Goal: Task Accomplishment & Management: Use online tool/utility

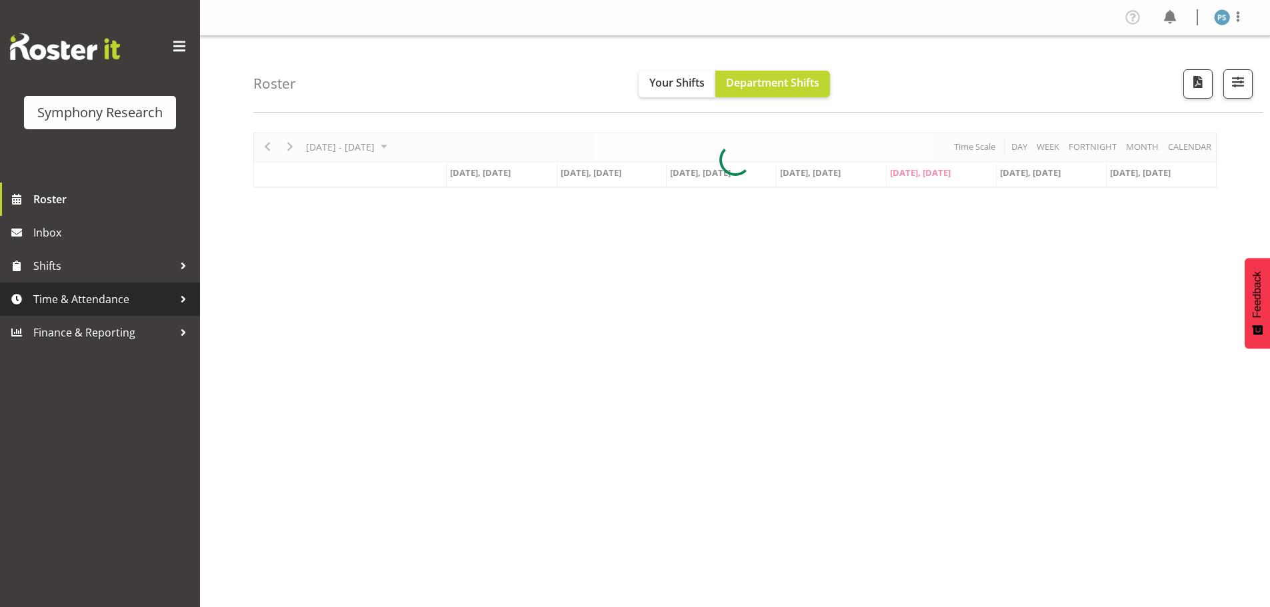
click at [102, 295] on span "Time & Attendance" at bounding box center [103, 299] width 140 height 20
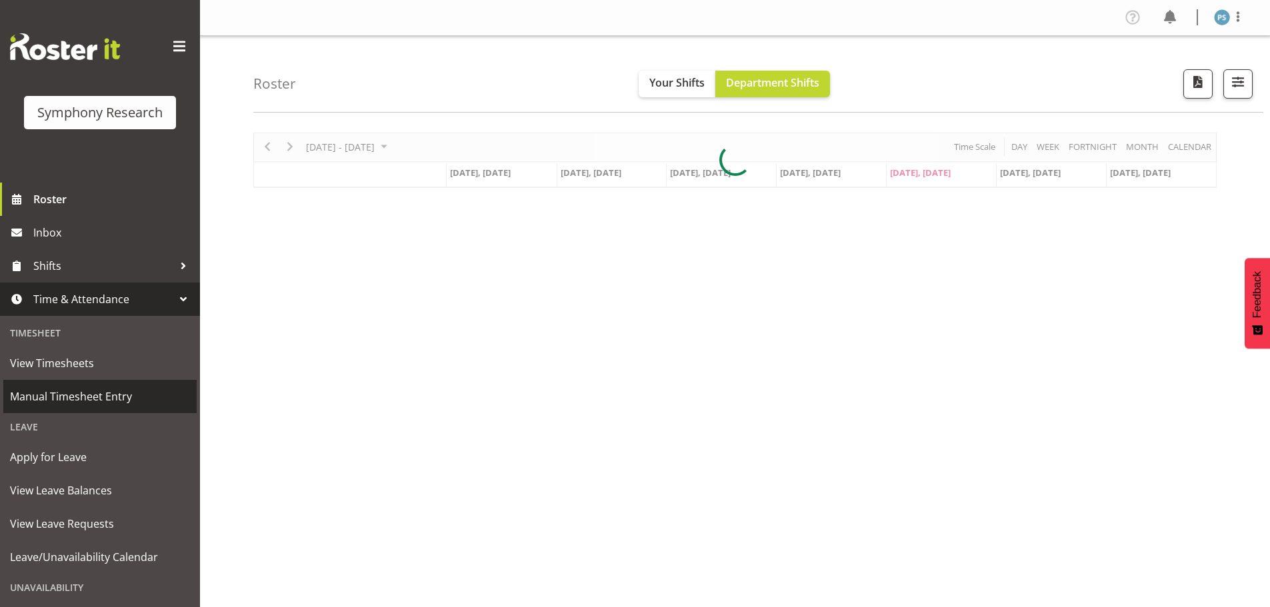
click at [84, 389] on span "Manual Timesheet Entry" at bounding box center [100, 397] width 180 height 20
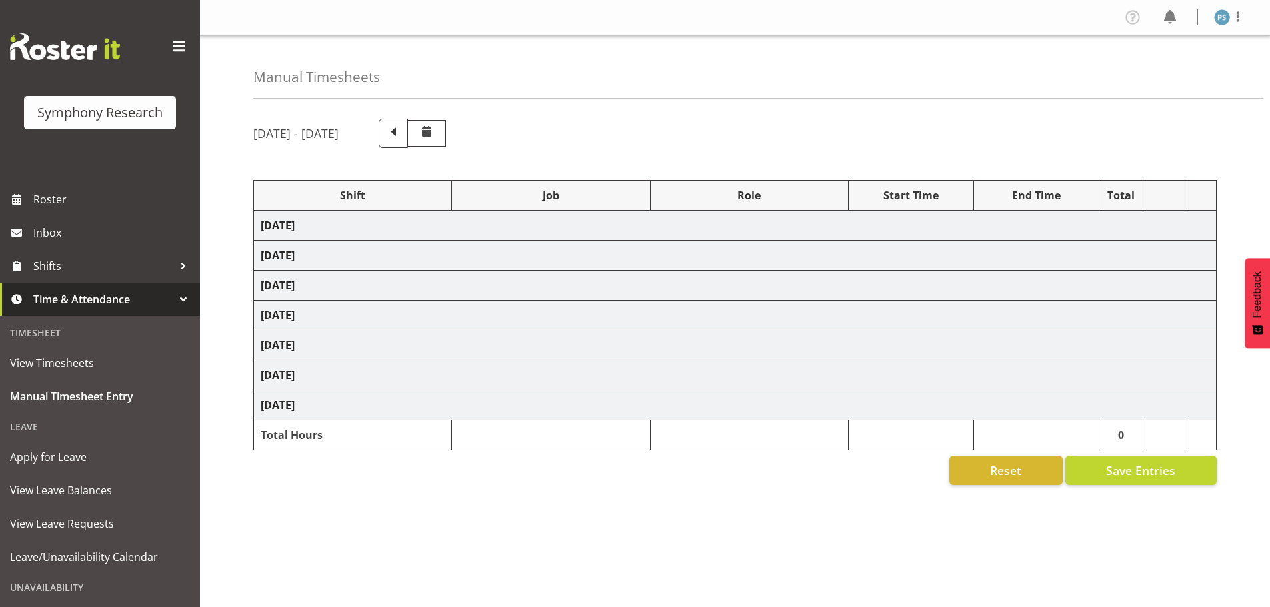
select select "22679"
select select "10499"
select select "2398"
select select "10499"
select select "2398"
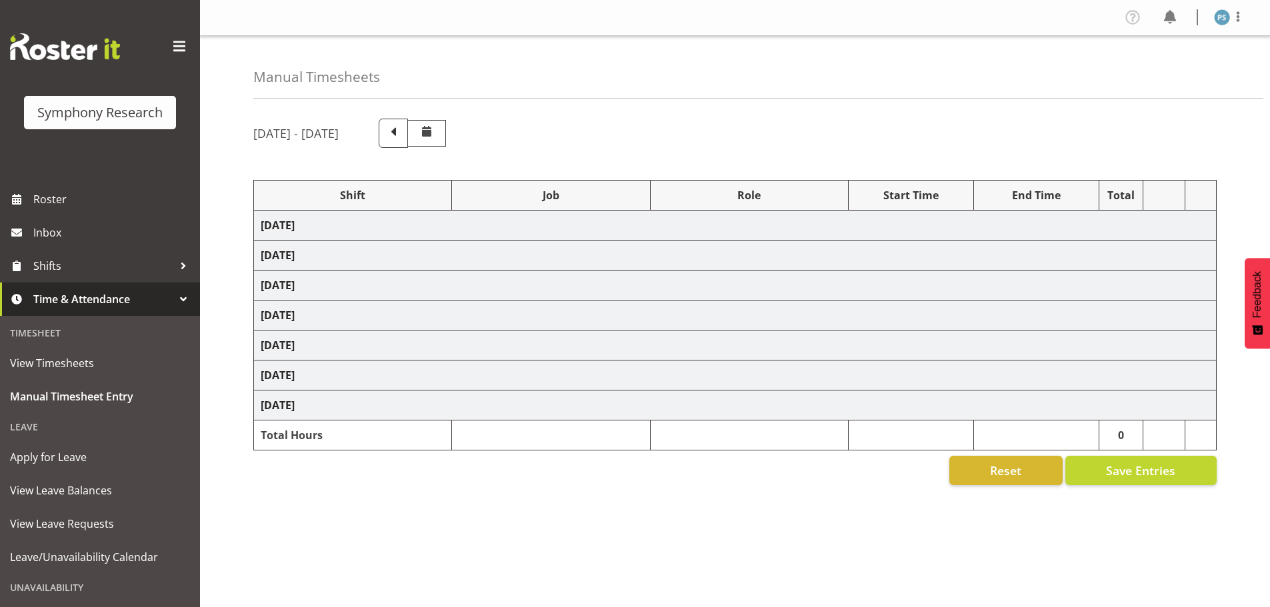
select select "22675"
select select "9636"
select select "22679"
select select "9426"
select select "22679"
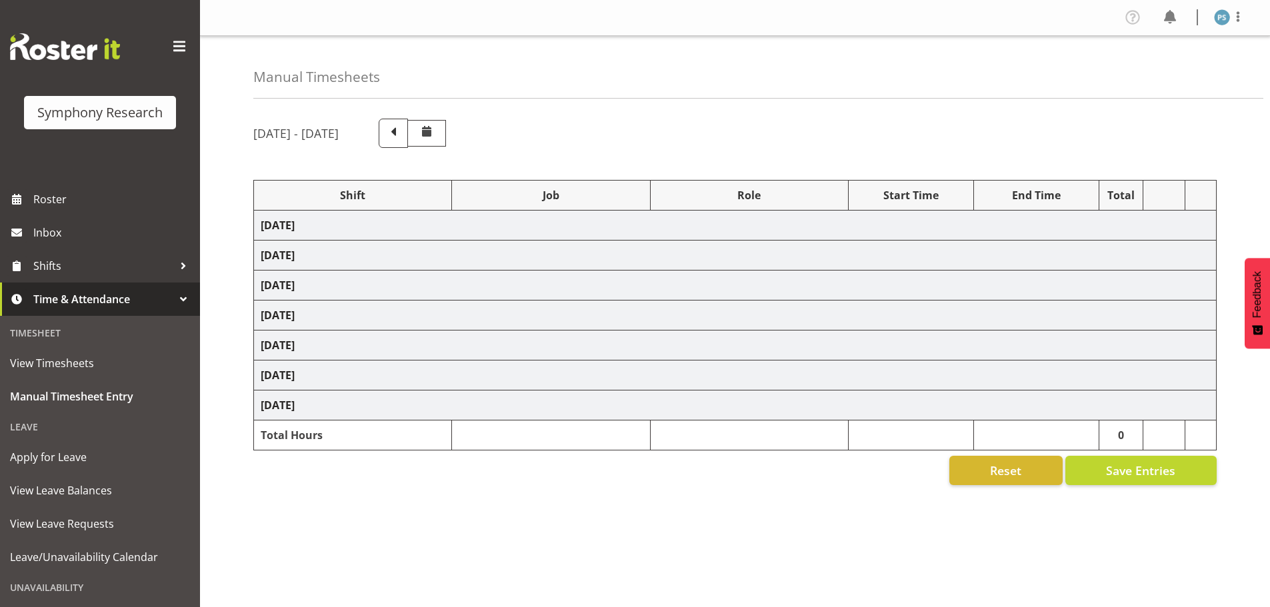
select select "10242"
select select "2398"
select select "10499"
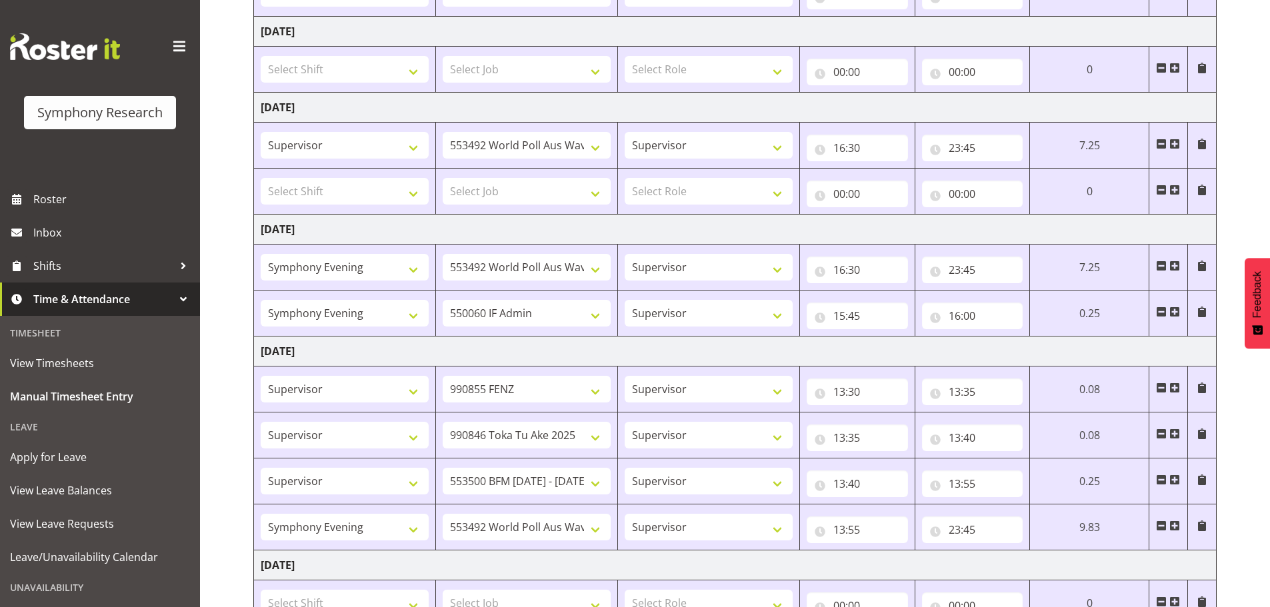
scroll to position [333, 0]
